Goal: Task Accomplishment & Management: Complete application form

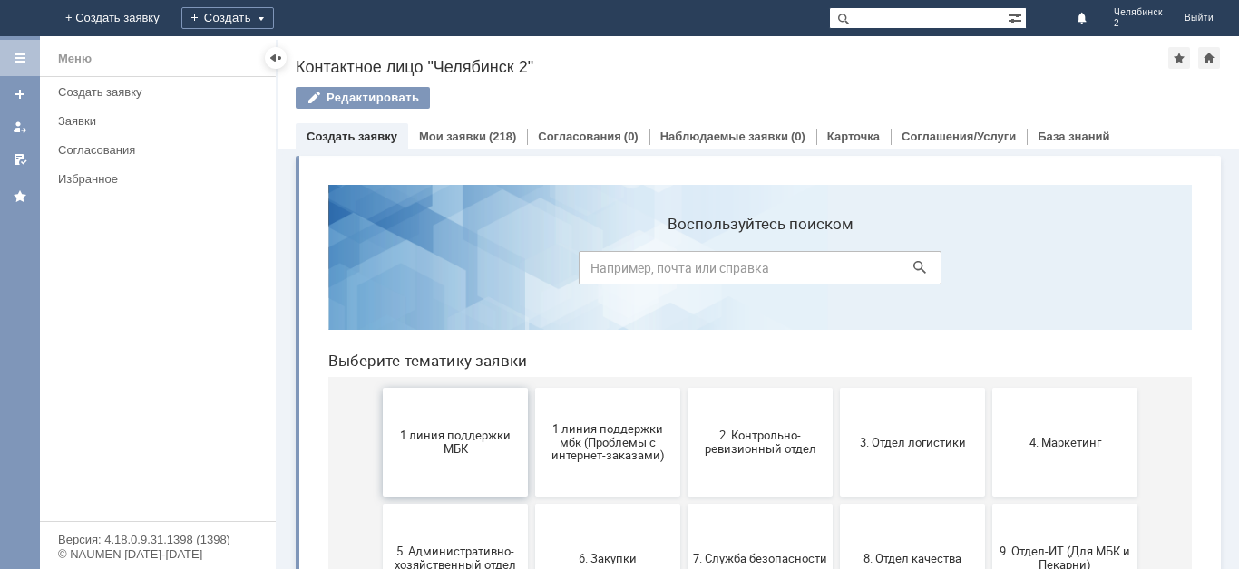
click at [486, 453] on span "1 линия поддержки МБК" at bounding box center [455, 442] width 134 height 27
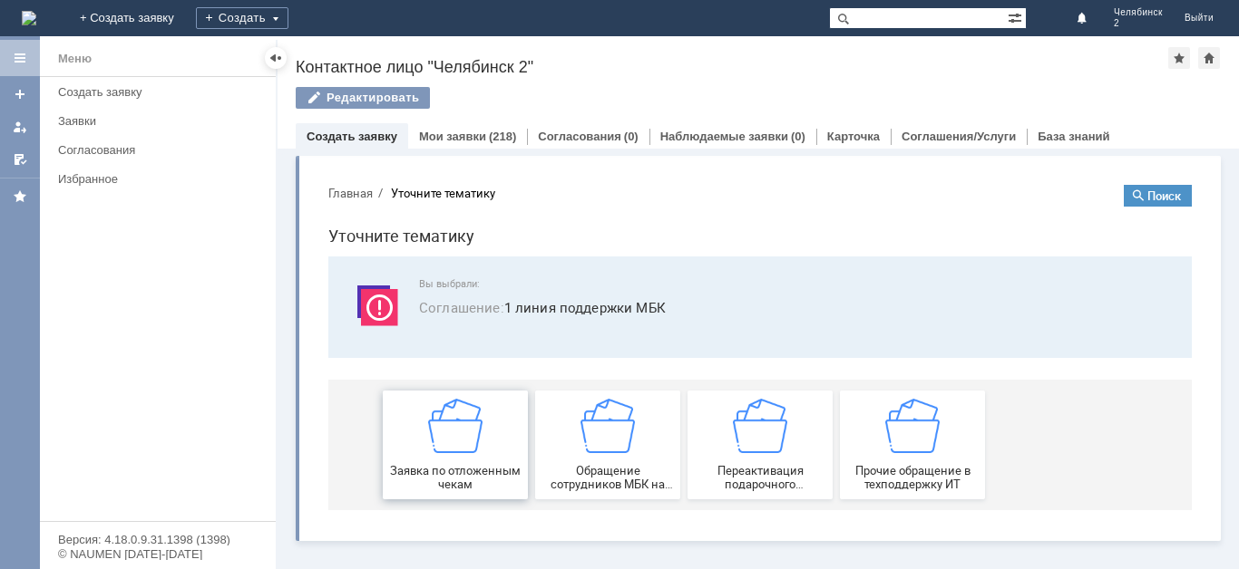
click at [490, 462] on div "Заявка по отложенным чекам" at bounding box center [455, 445] width 134 height 92
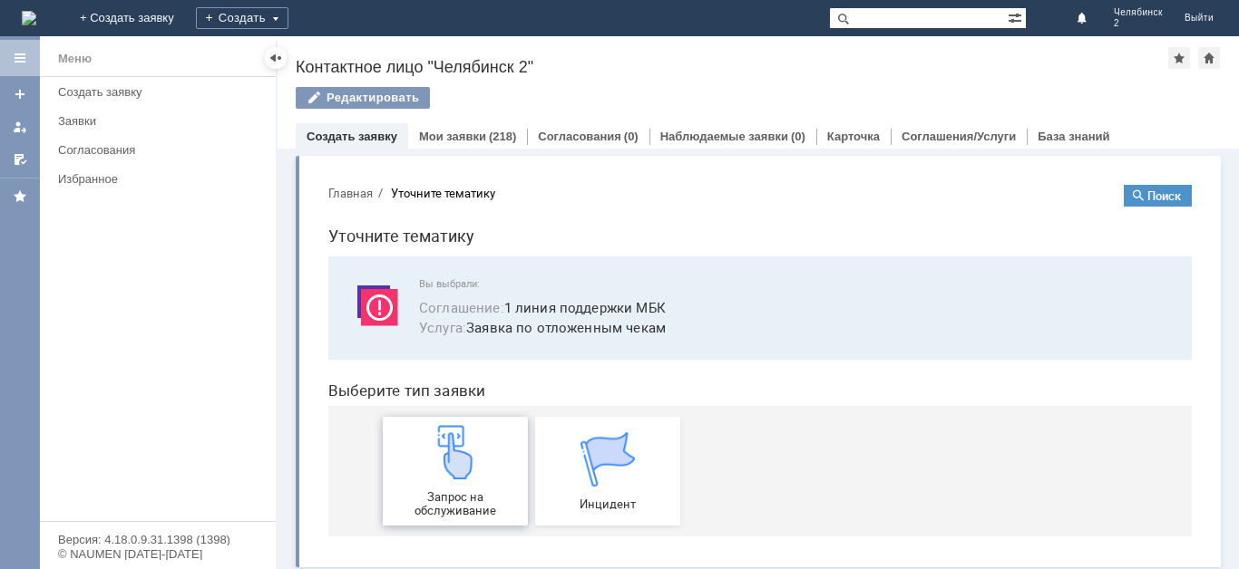
click at [490, 478] on div "Запрос на обслуживание" at bounding box center [455, 471] width 134 height 92
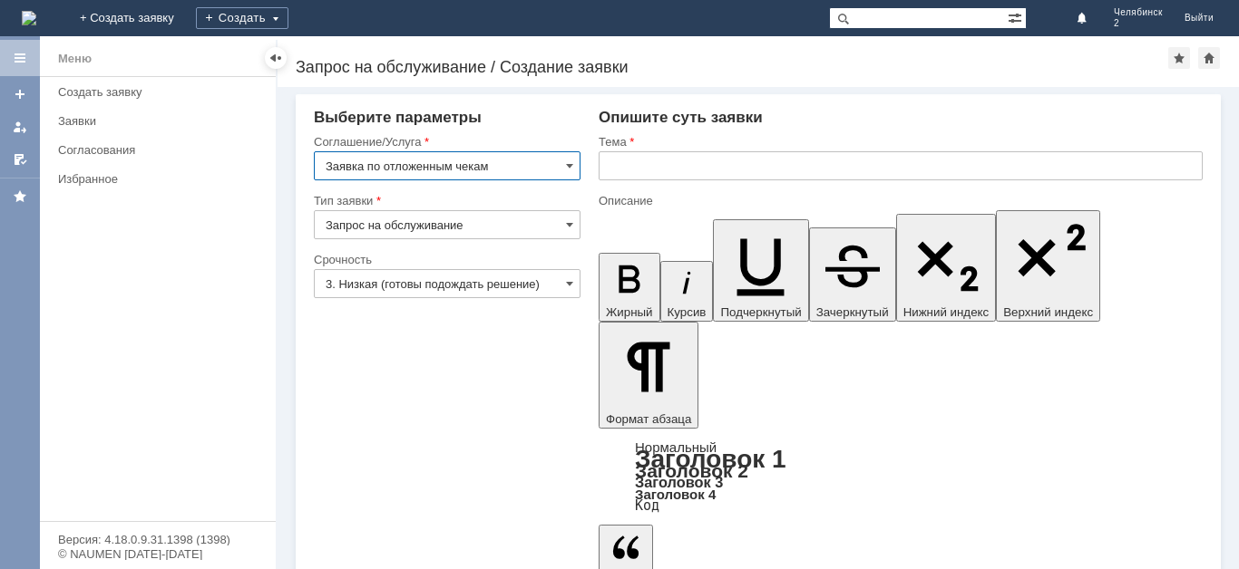
click at [656, 169] on input "text" at bounding box center [900, 165] width 604 height 29
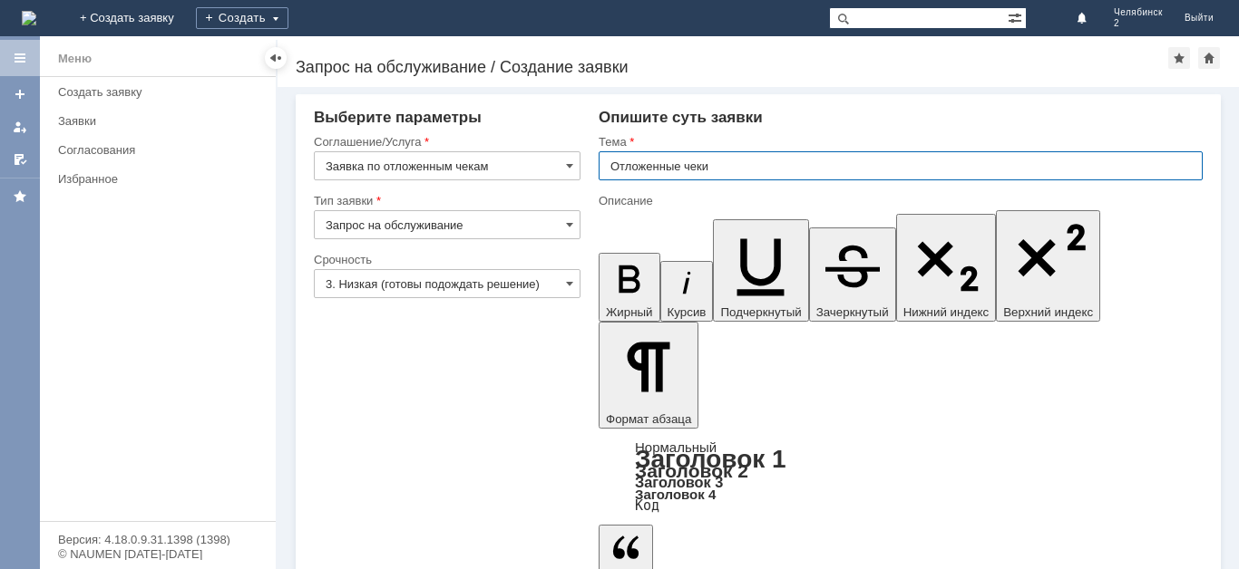
type input "Отложенные чеки"
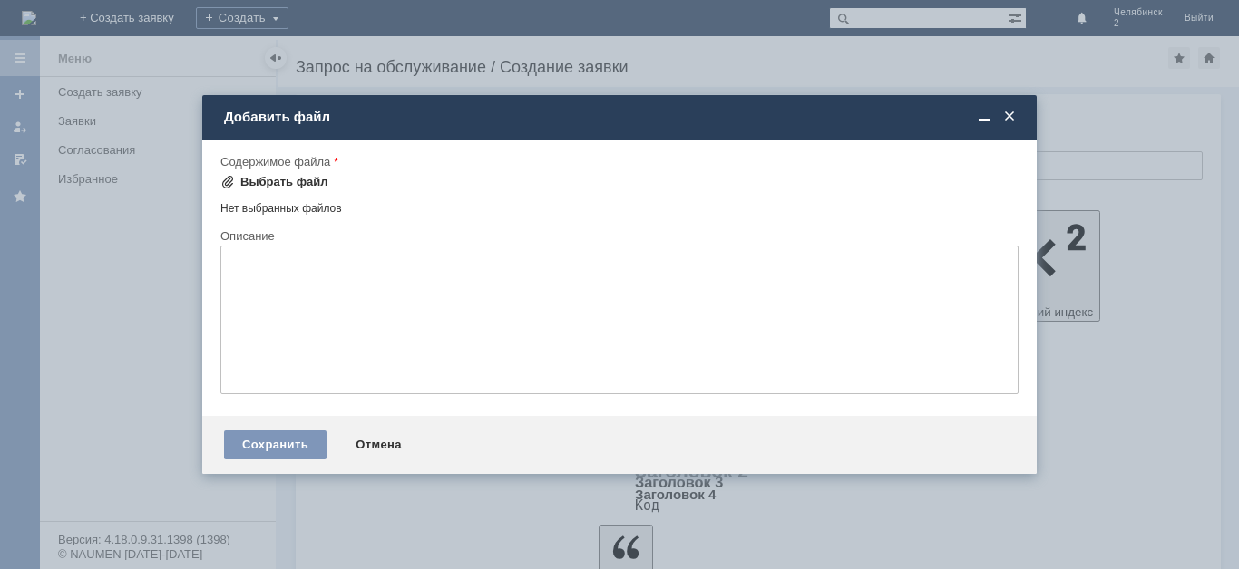
click at [314, 182] on div "Выбрать файл" at bounding box center [284, 182] width 88 height 15
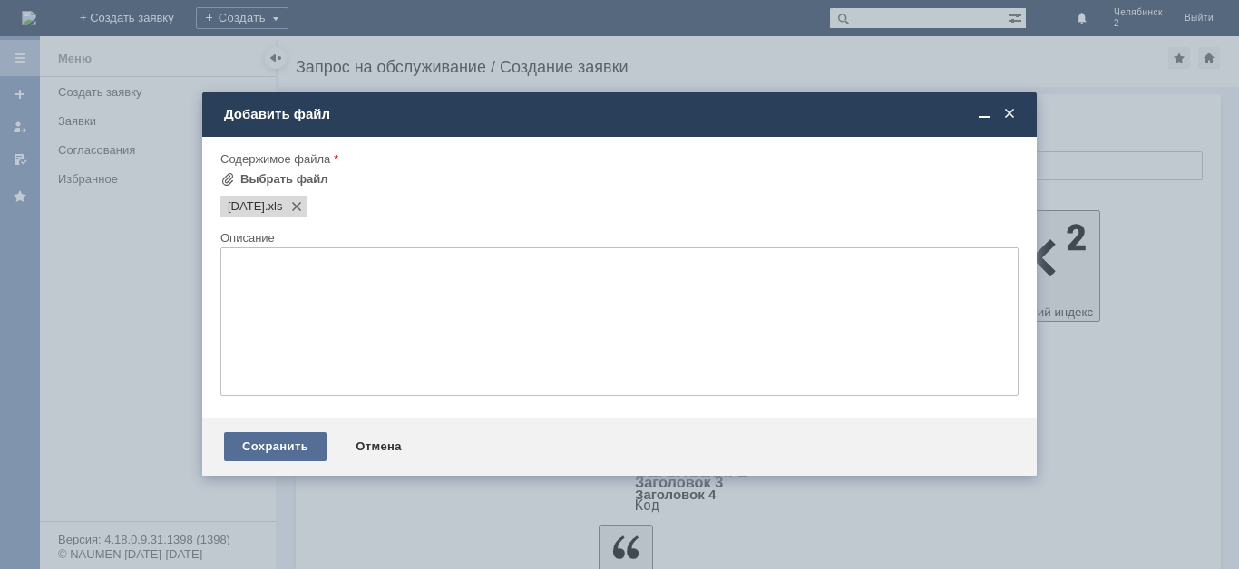
click at [304, 443] on div "Сохранить" at bounding box center [275, 447] width 102 height 29
